Goal: Information Seeking & Learning: Learn about a topic

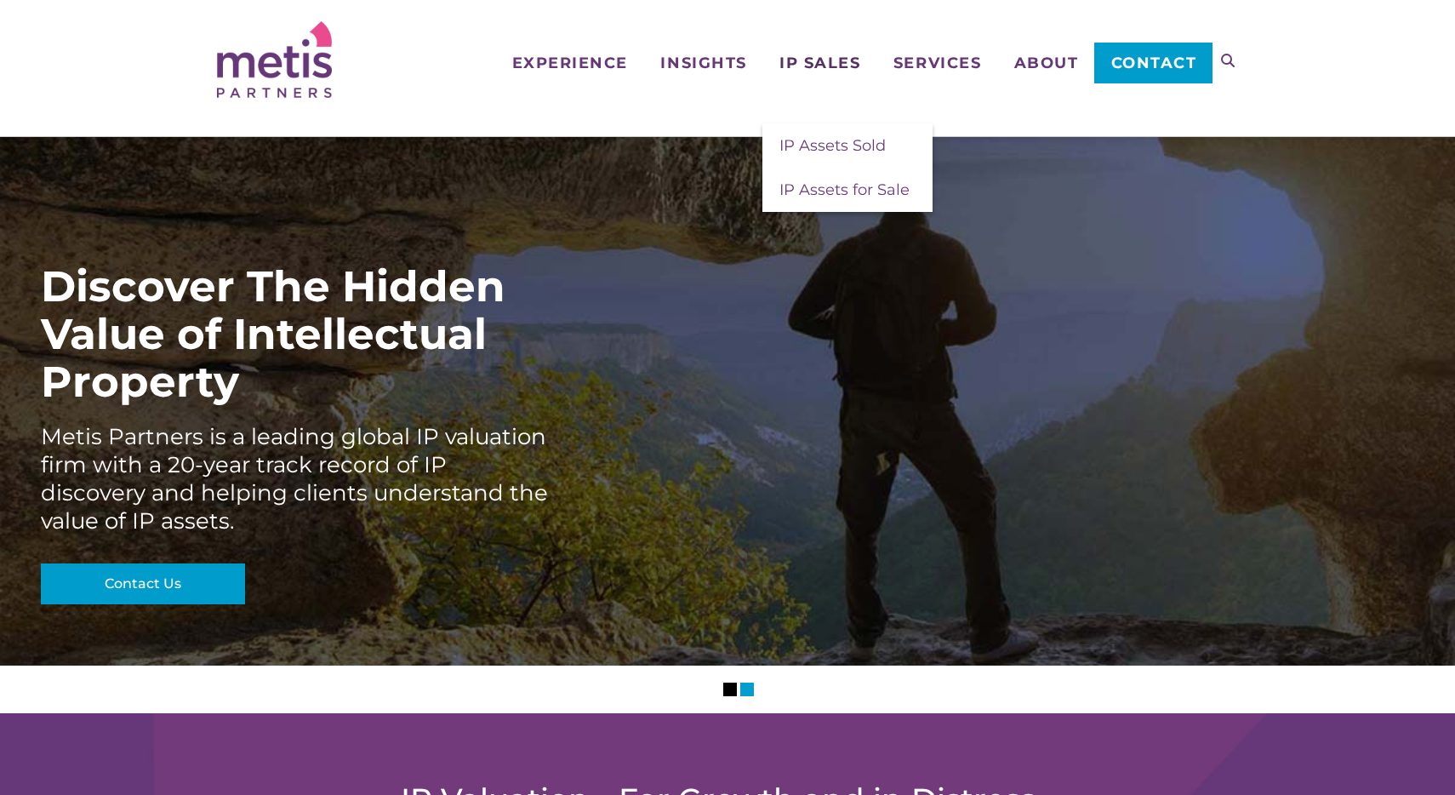
click at [825, 55] on span "IP Sales" at bounding box center [819, 62] width 81 height 15
click at [813, 191] on span "IP Assets for Sale" at bounding box center [844, 189] width 130 height 19
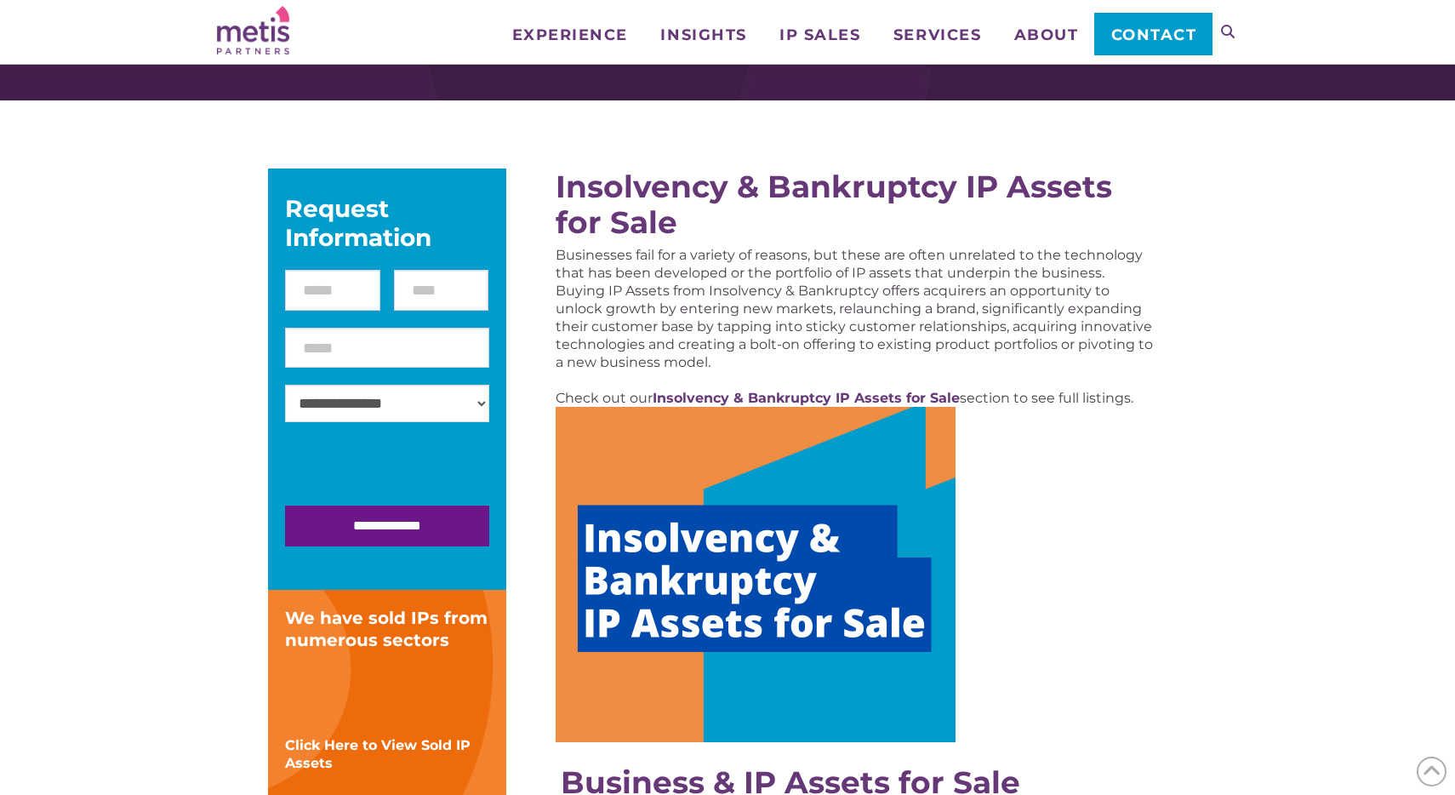
scroll to position [74, 0]
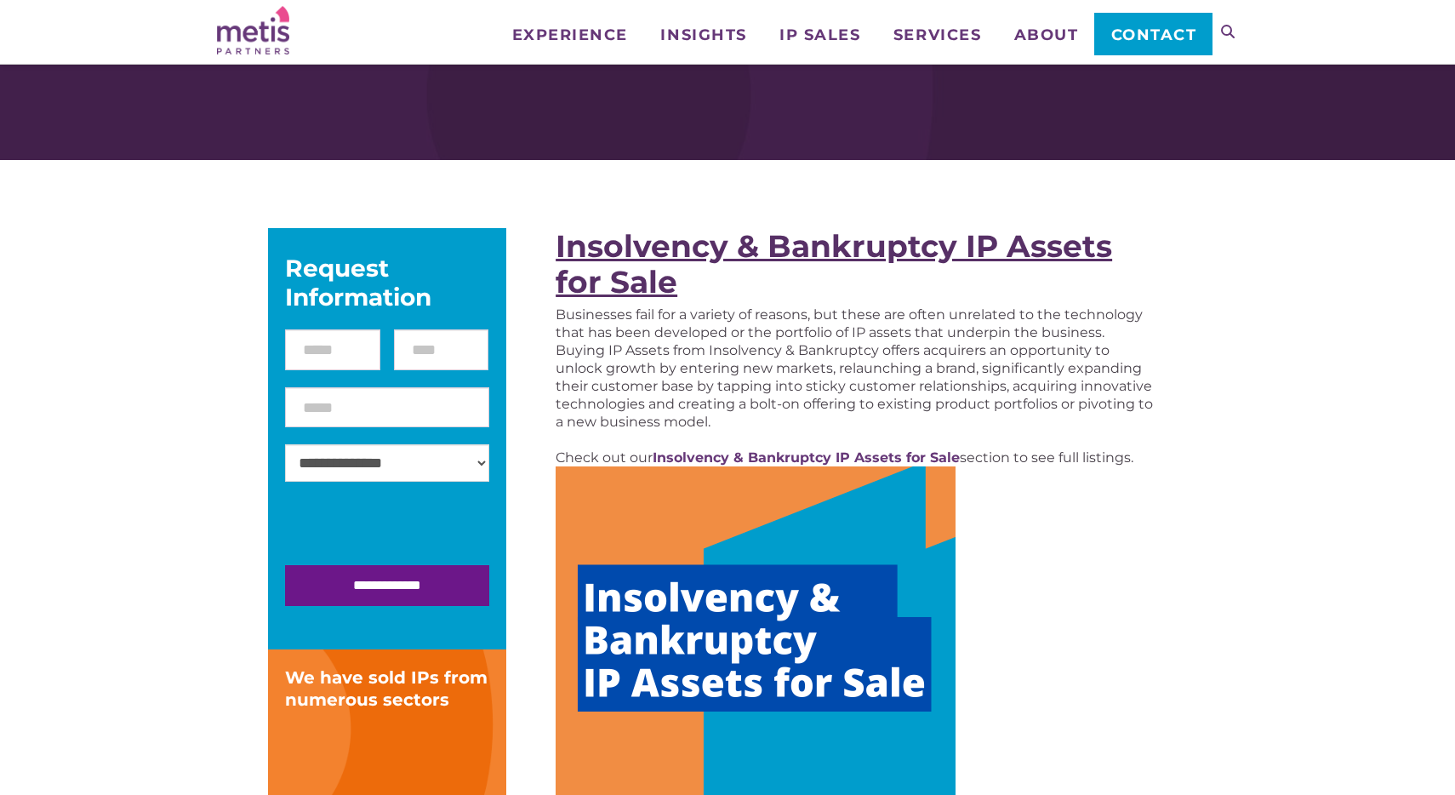
click at [623, 258] on strong "Insolvency & Bankruptcy IP Assets for Sale" at bounding box center [834, 263] width 556 height 73
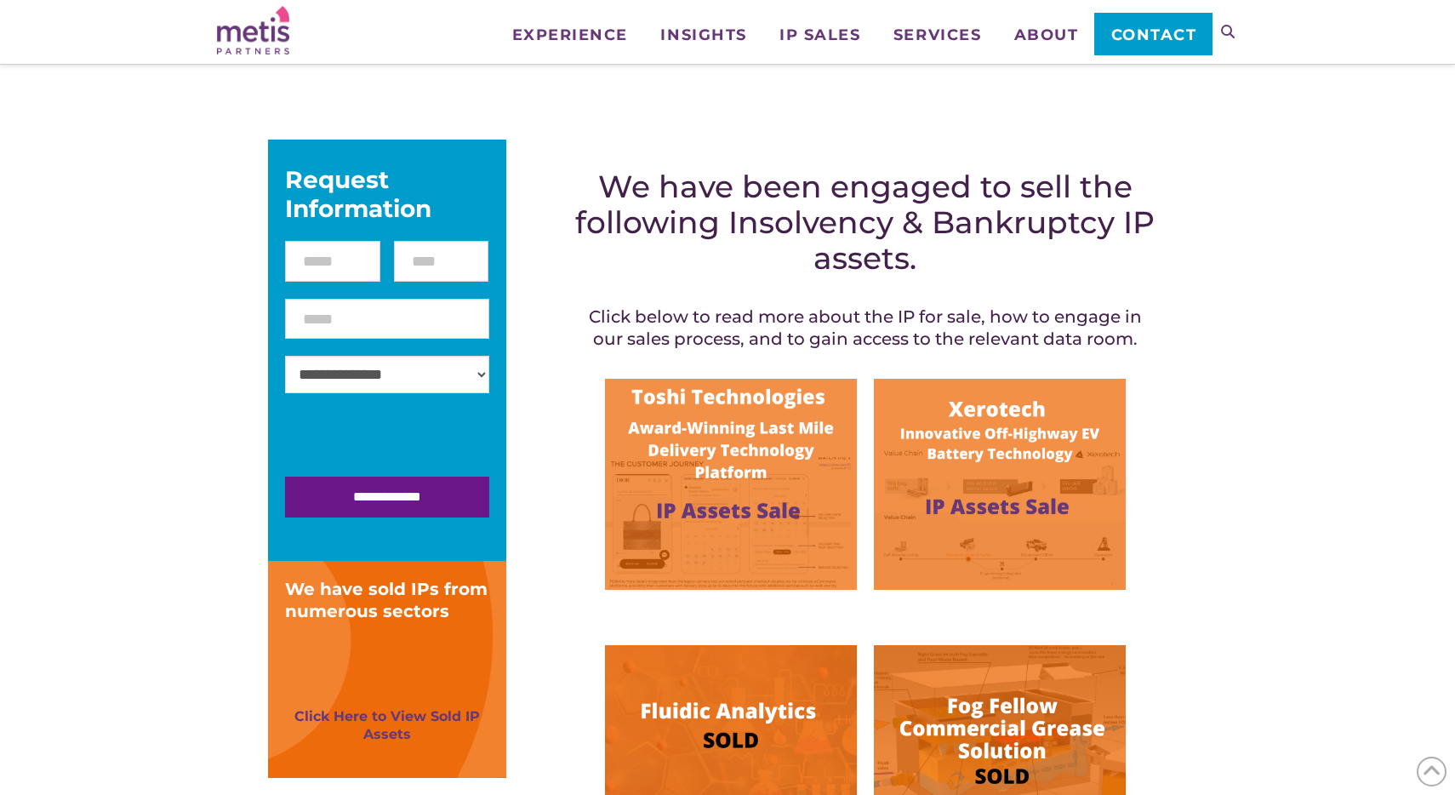
scroll to position [206, 0]
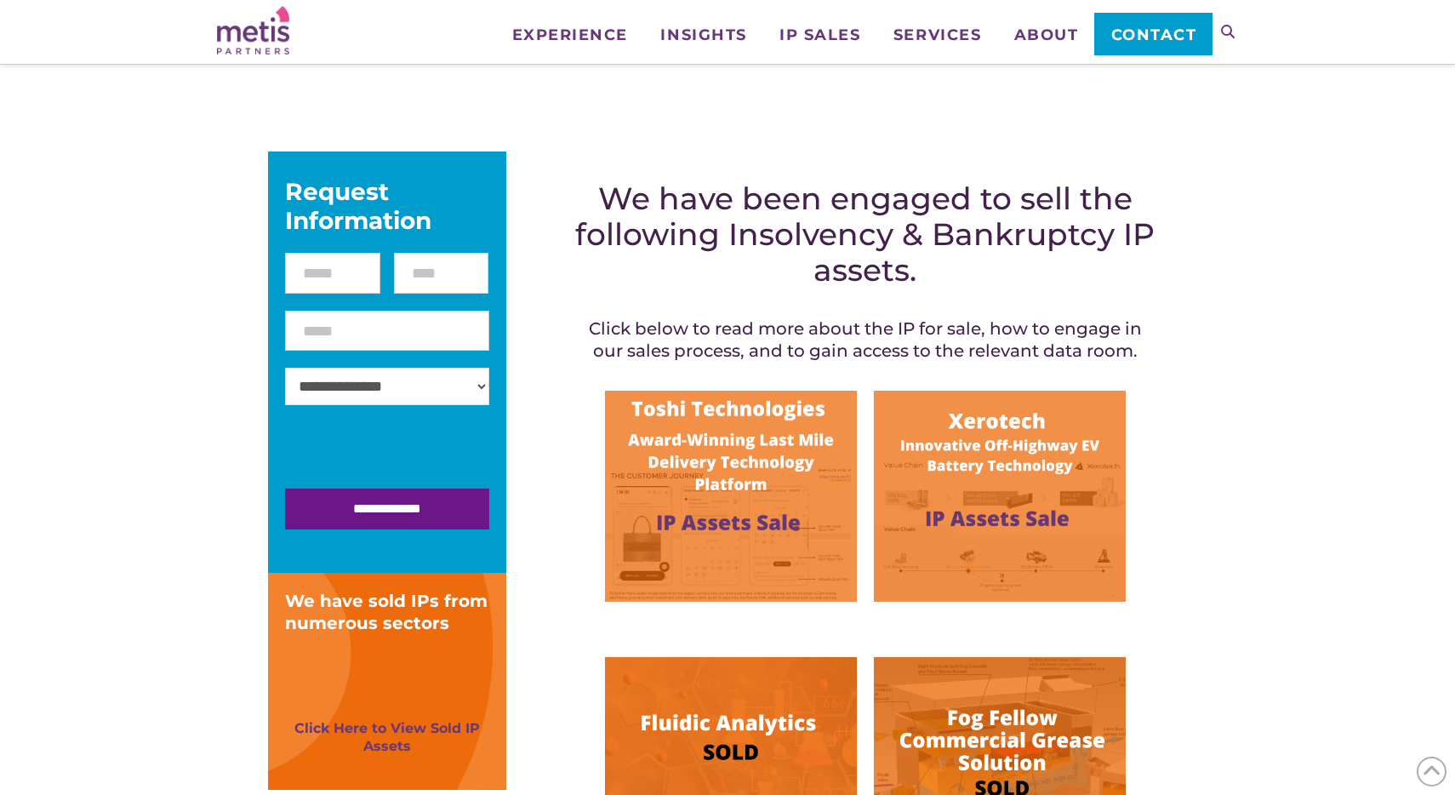
click at [738, 520] on img at bounding box center [731, 496] width 252 height 211
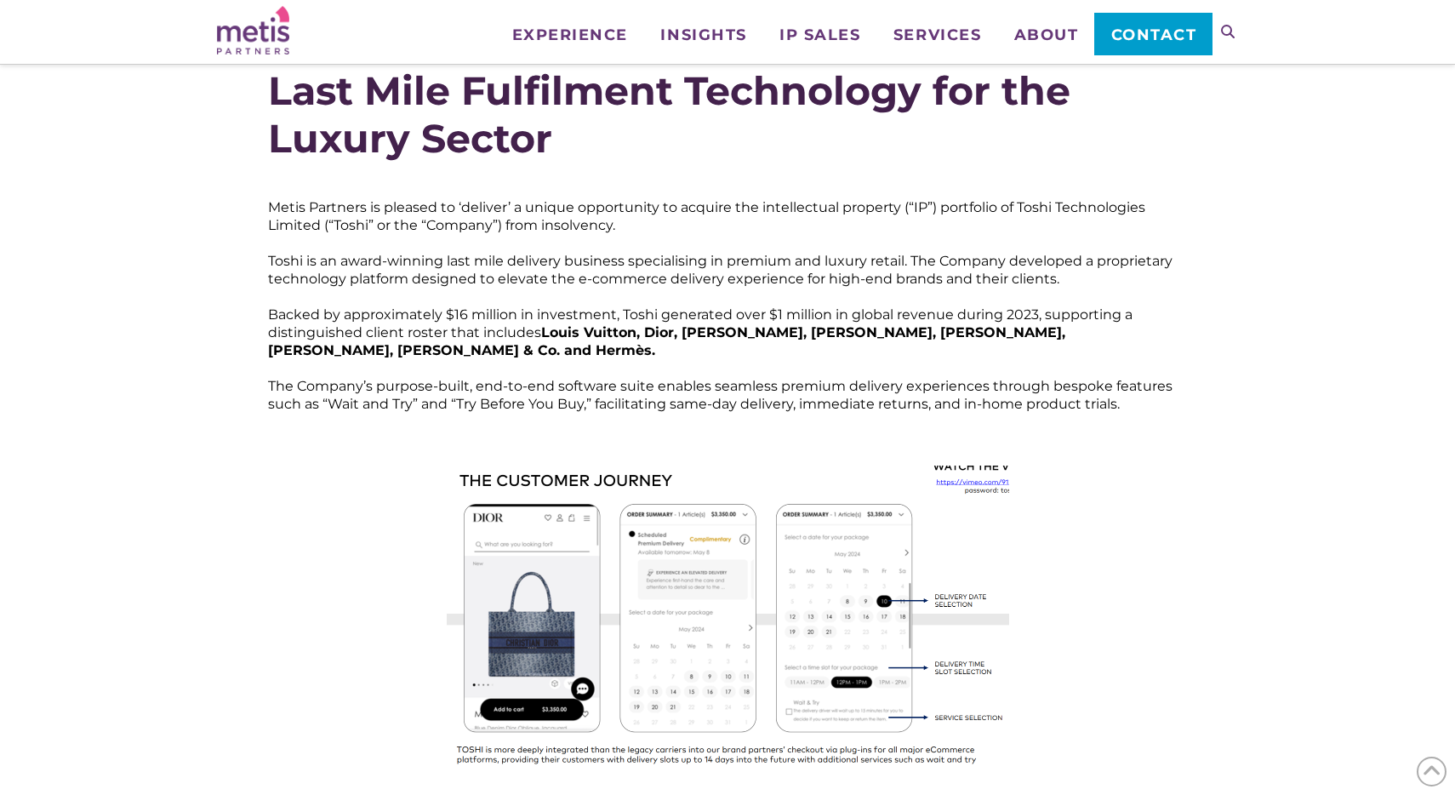
scroll to position [238, 0]
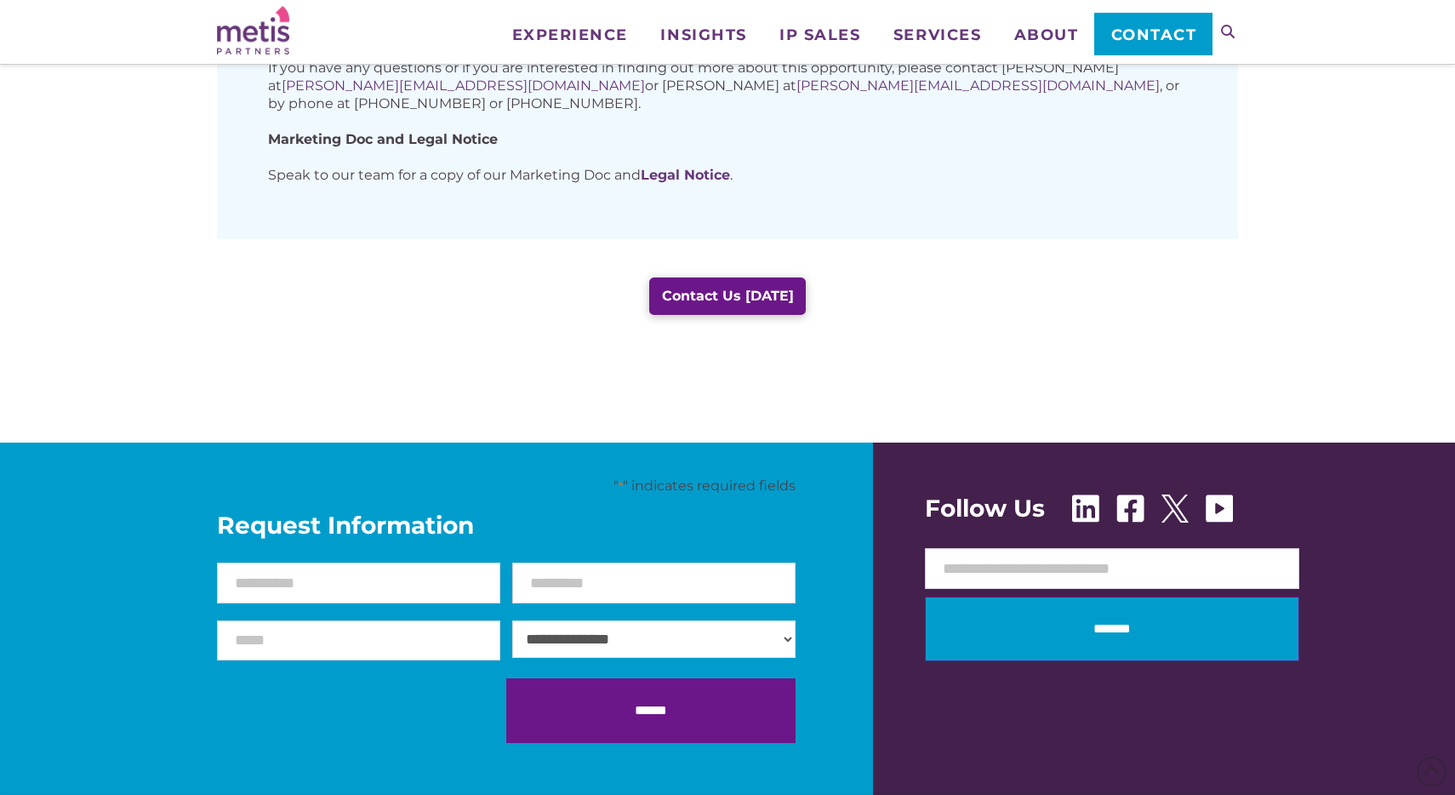
scroll to position [1518, 0]
